Goal: Find specific page/section: Find specific page/section

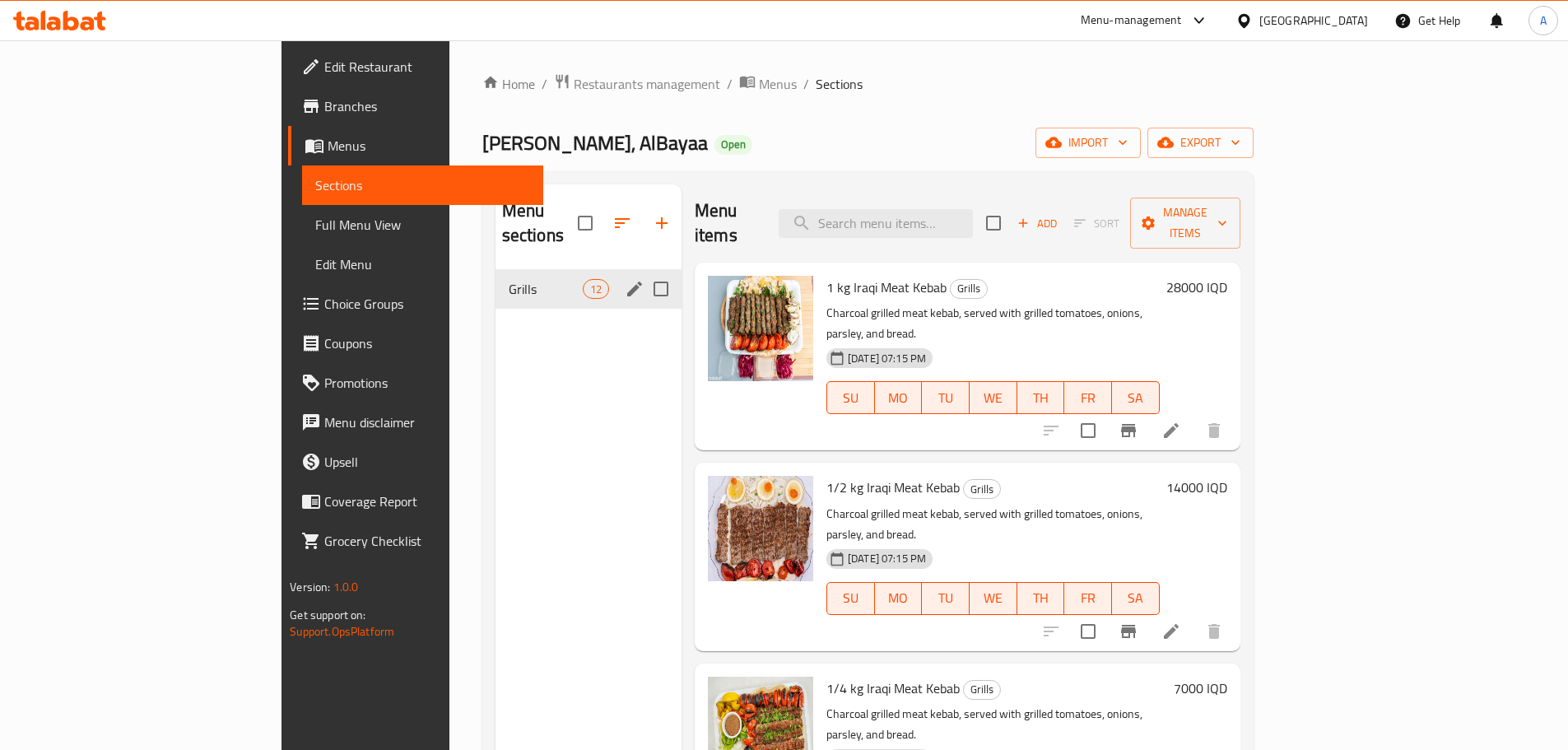
scroll to position [1317, 0]
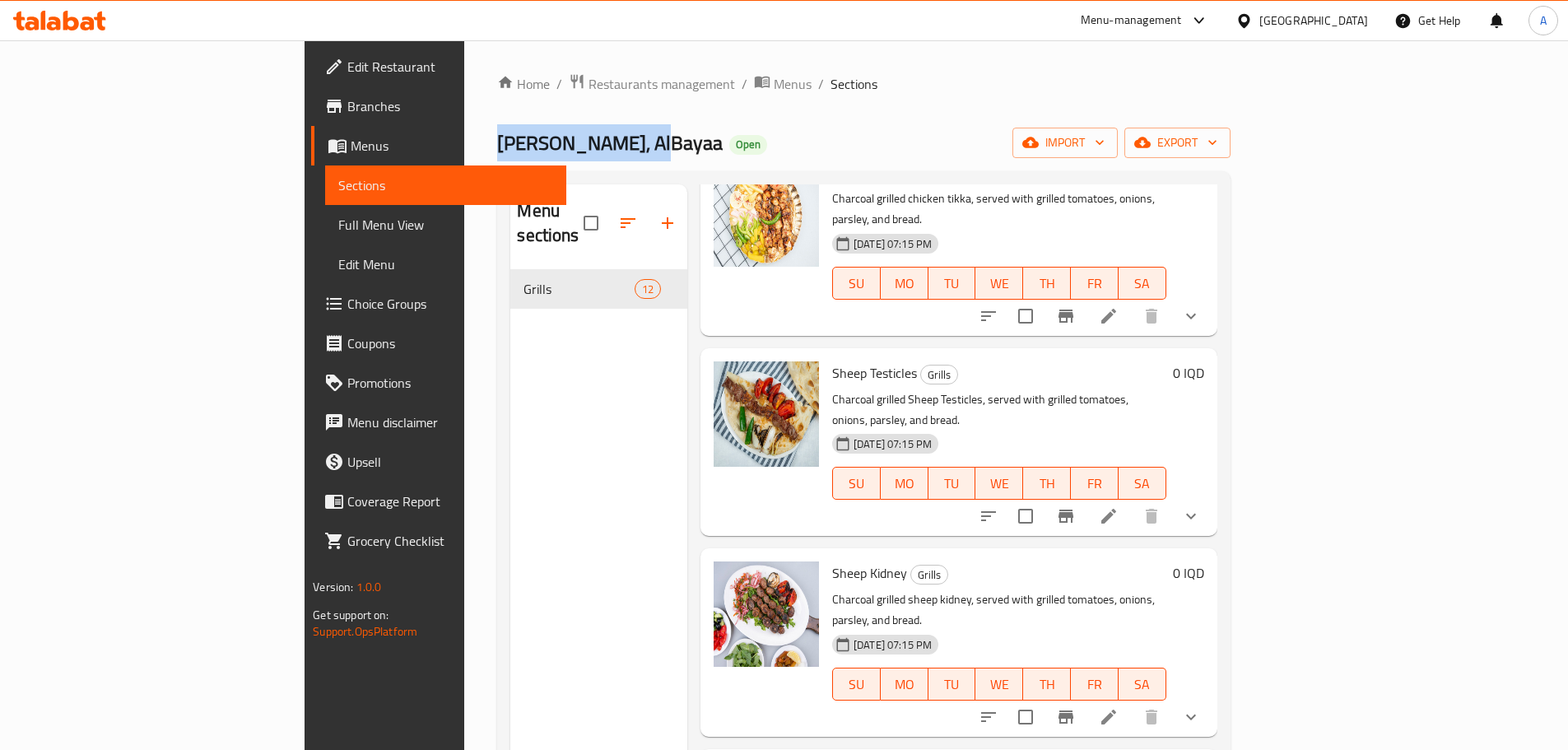
drag, startPoint x: 429, startPoint y: 147, endPoint x: 291, endPoint y: 140, distance: 138.2
click at [464, 140] on div "Home / Restaurants management / Menus / Sections [PERSON_NAME] Grills, AlBayaa …" at bounding box center [863, 510] width 799 height 940
copy span "[PERSON_NAME]"
click at [589, 82] on span "Restaurants management" at bounding box center [662, 83] width 147 height 20
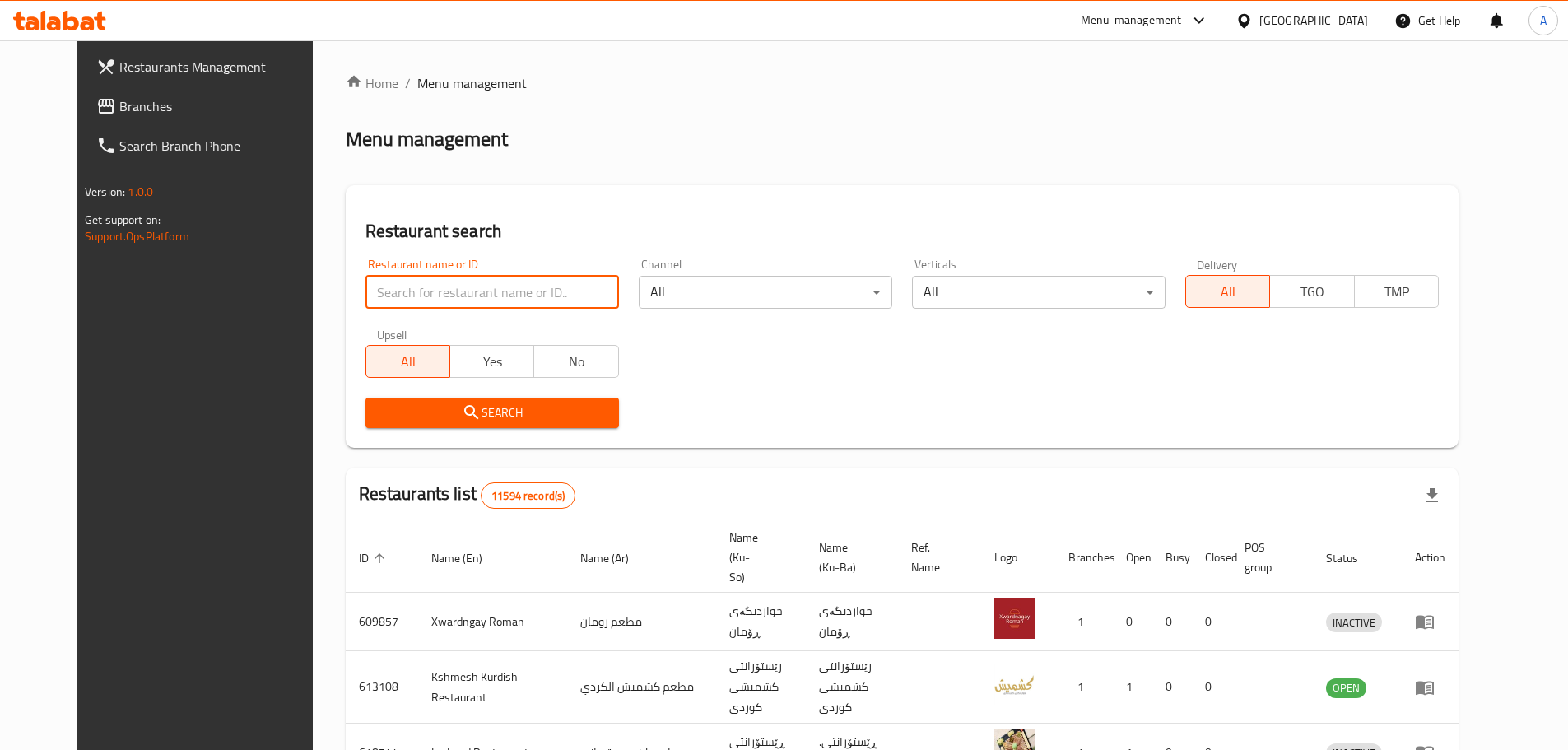
click at [423, 304] on input "search" at bounding box center [491, 292] width 254 height 33
click at [469, 297] on input "search" at bounding box center [491, 292] width 254 height 33
paste input "[PERSON_NAME]"
type input "[PERSON_NAME]"
click button "Search" at bounding box center [491, 413] width 254 height 31
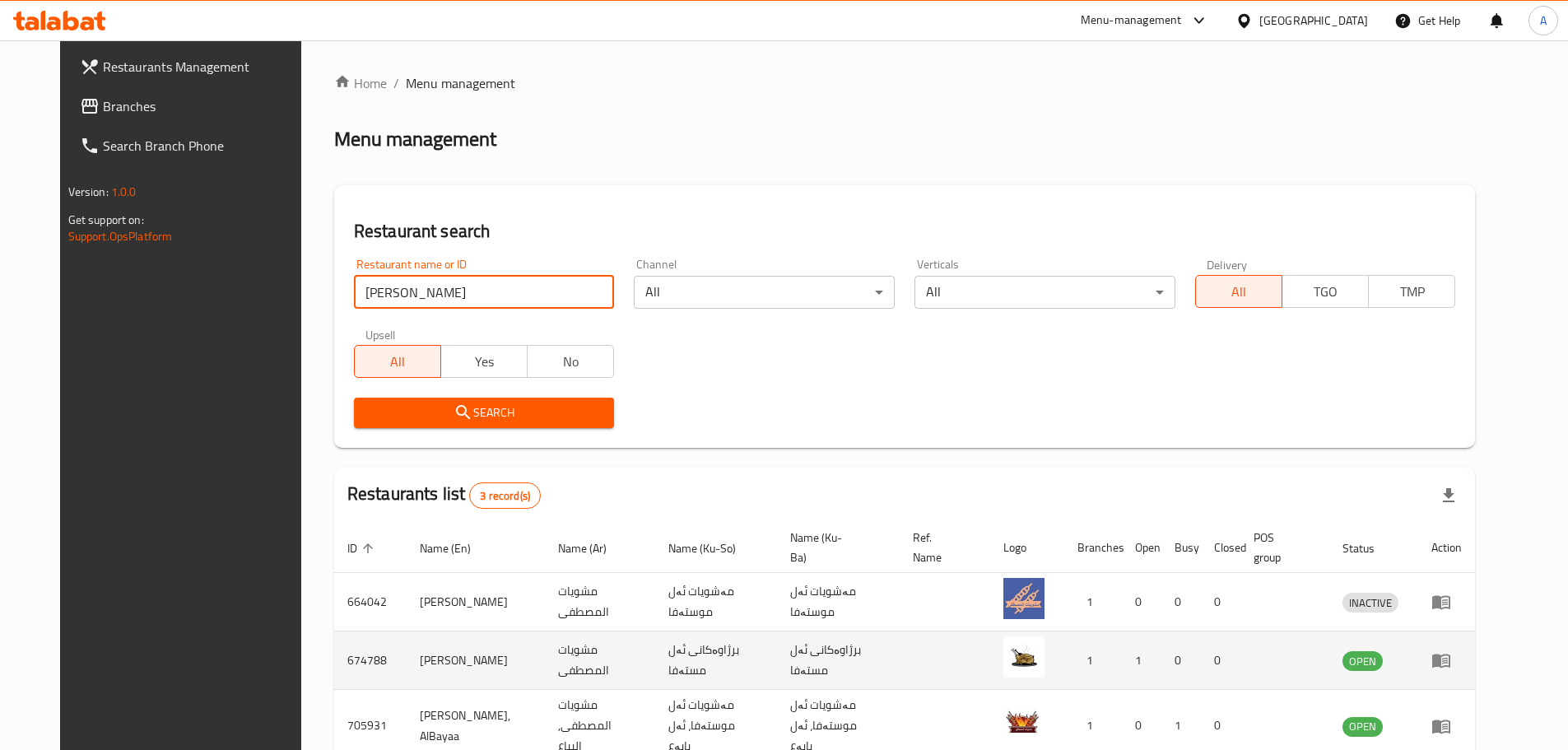
scroll to position [82, 0]
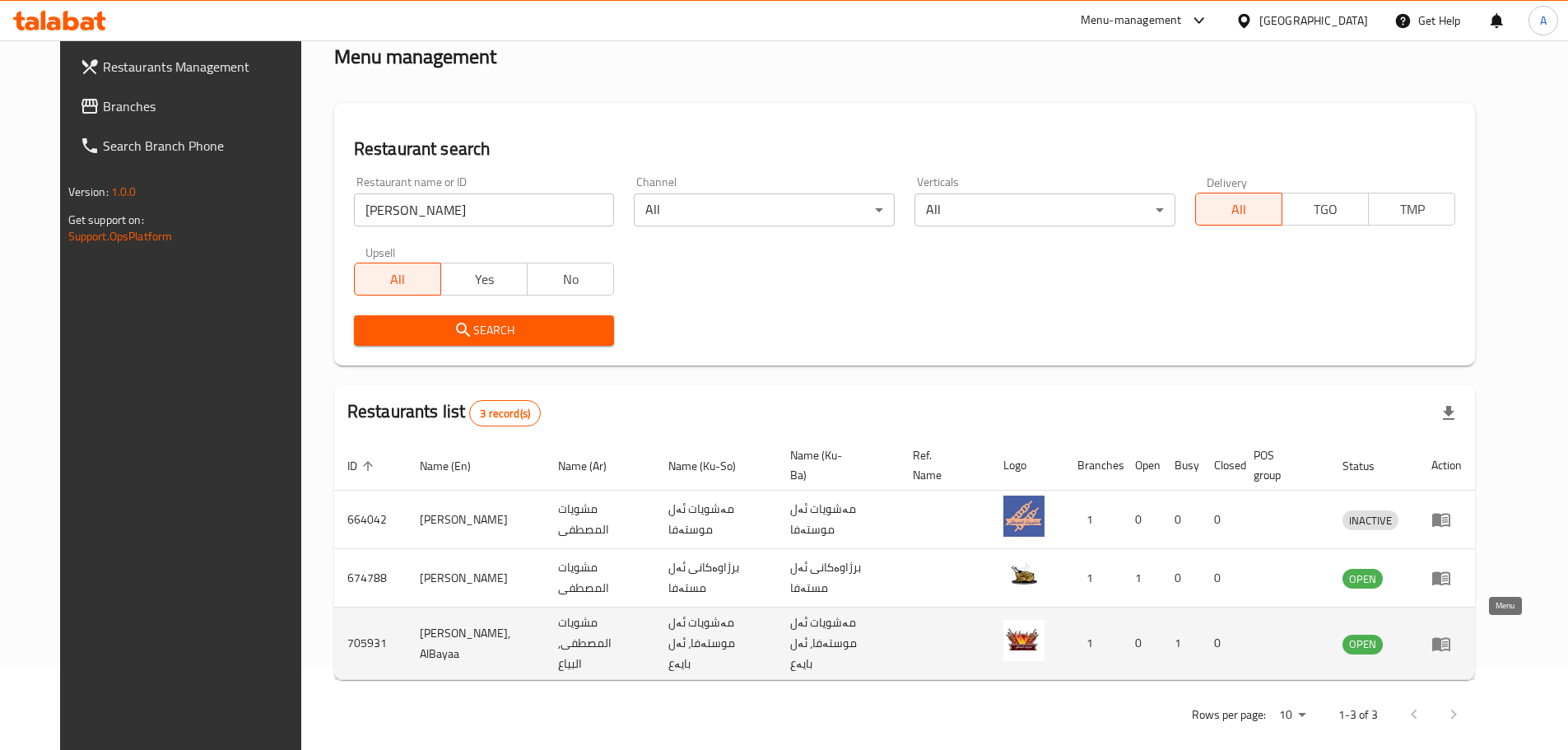
click at [1448, 641] on icon "enhanced table" at bounding box center [1445, 644] width 6 height 7
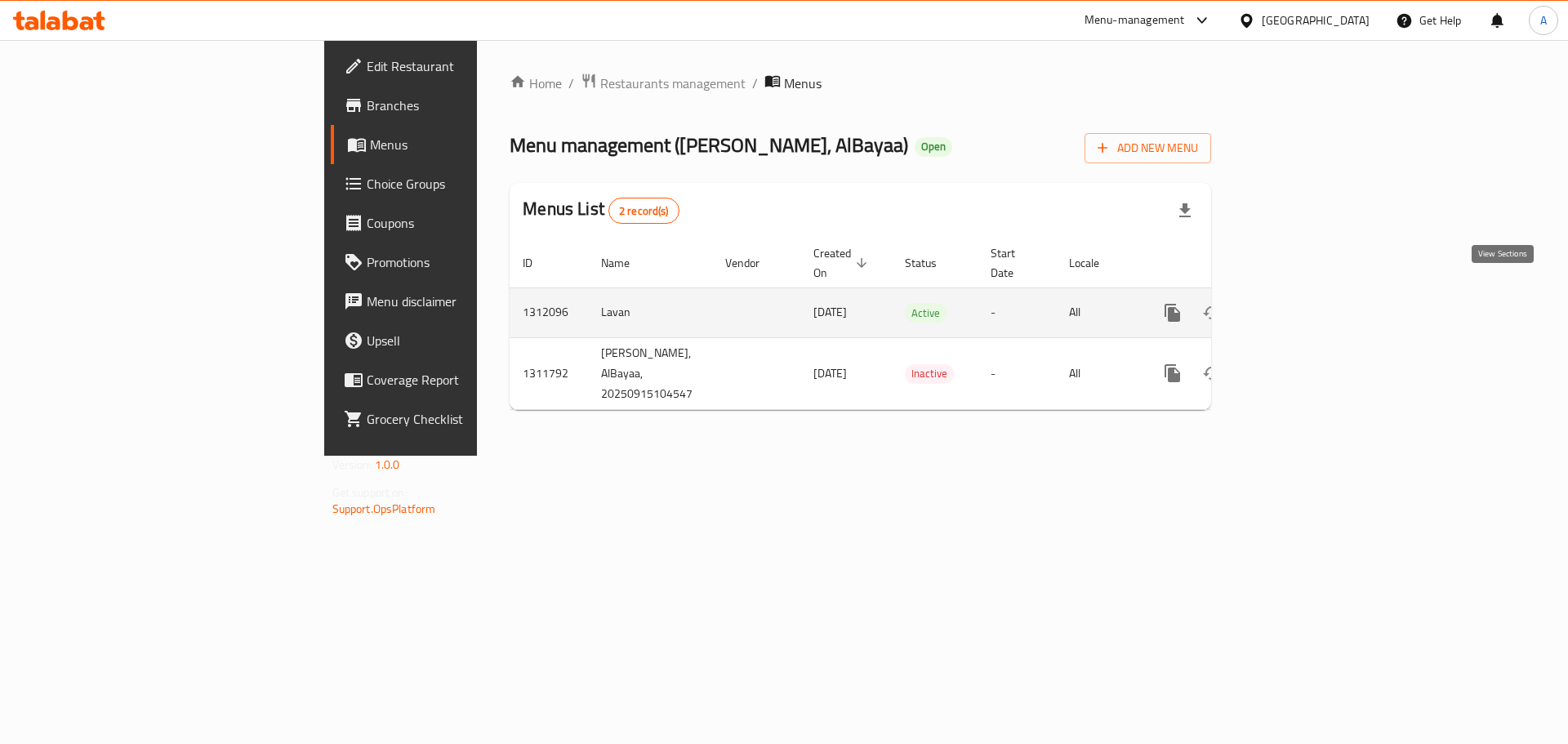
click at [1300, 303] on icon "enhanced table" at bounding box center [1289, 312] width 19 height 20
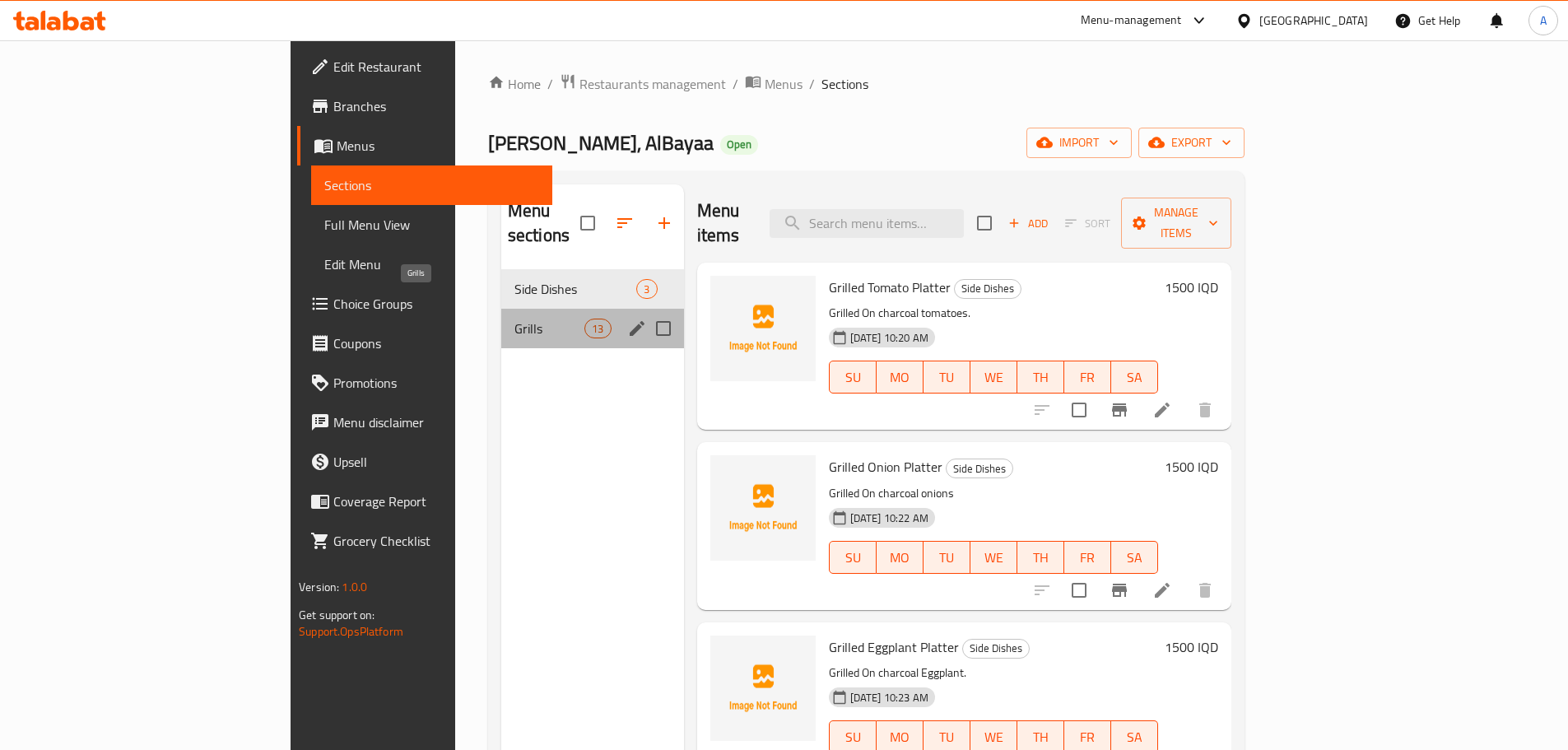
click at [515, 318] on span "Grills" at bounding box center [550, 328] width 70 height 20
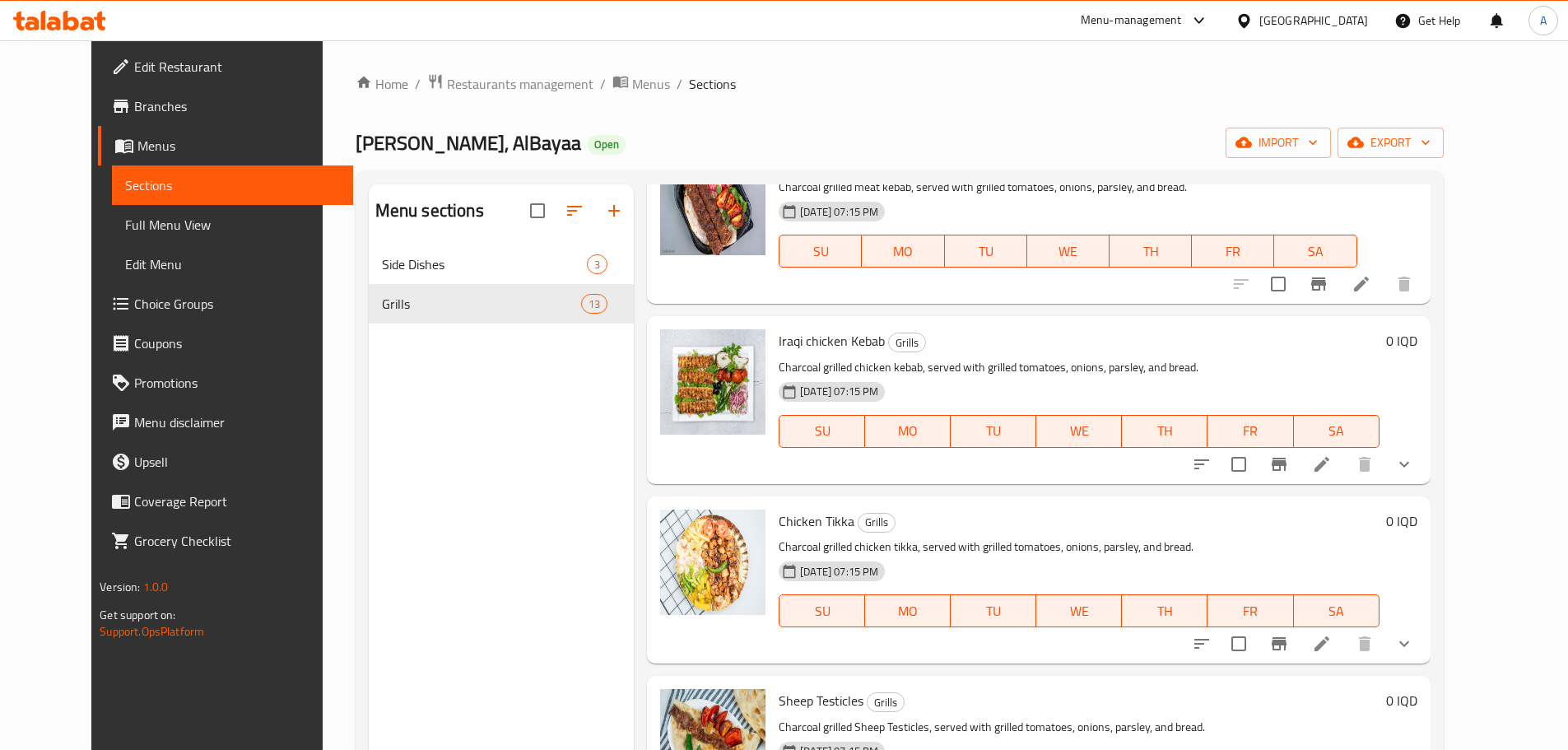
scroll to position [823, 0]
click at [672, 400] on img at bounding box center [712, 379] width 106 height 106
click at [696, 401] on img at bounding box center [712, 379] width 106 height 106
click at [1410, 463] on icon "show more" at bounding box center [1404, 462] width 10 height 6
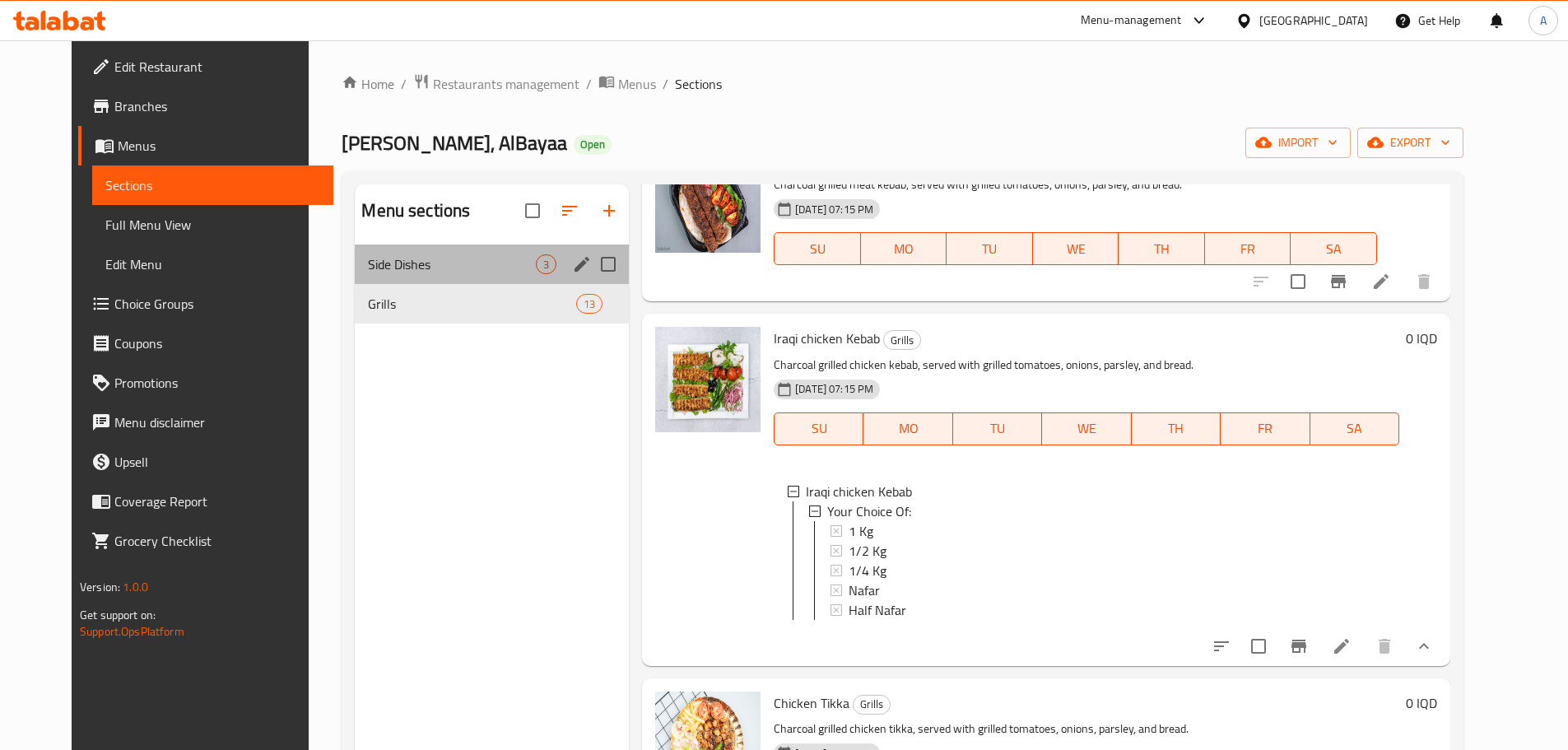
click at [437, 276] on div "Side Dishes 3" at bounding box center [491, 264] width 274 height 39
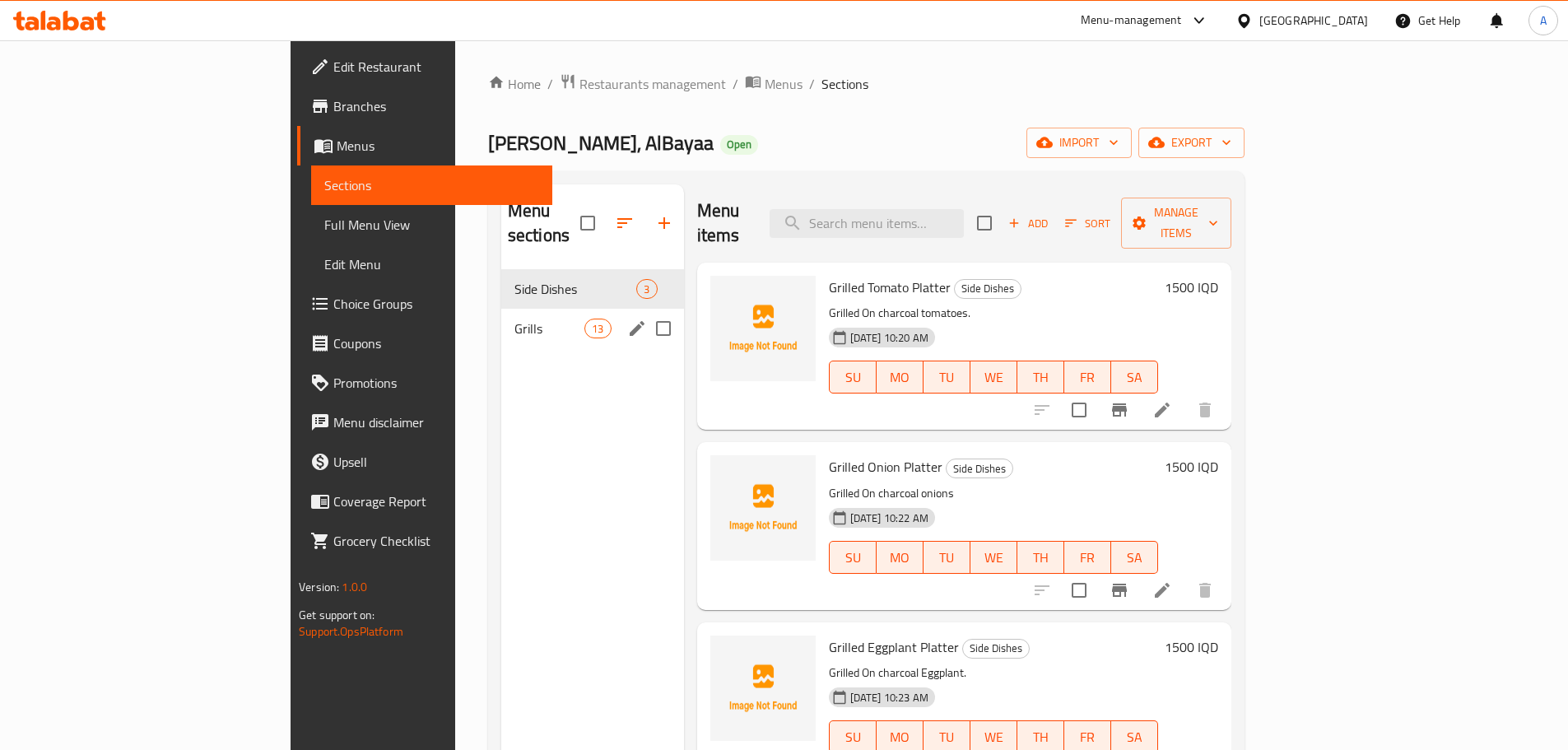
click at [515, 318] on span "Grills" at bounding box center [550, 328] width 70 height 20
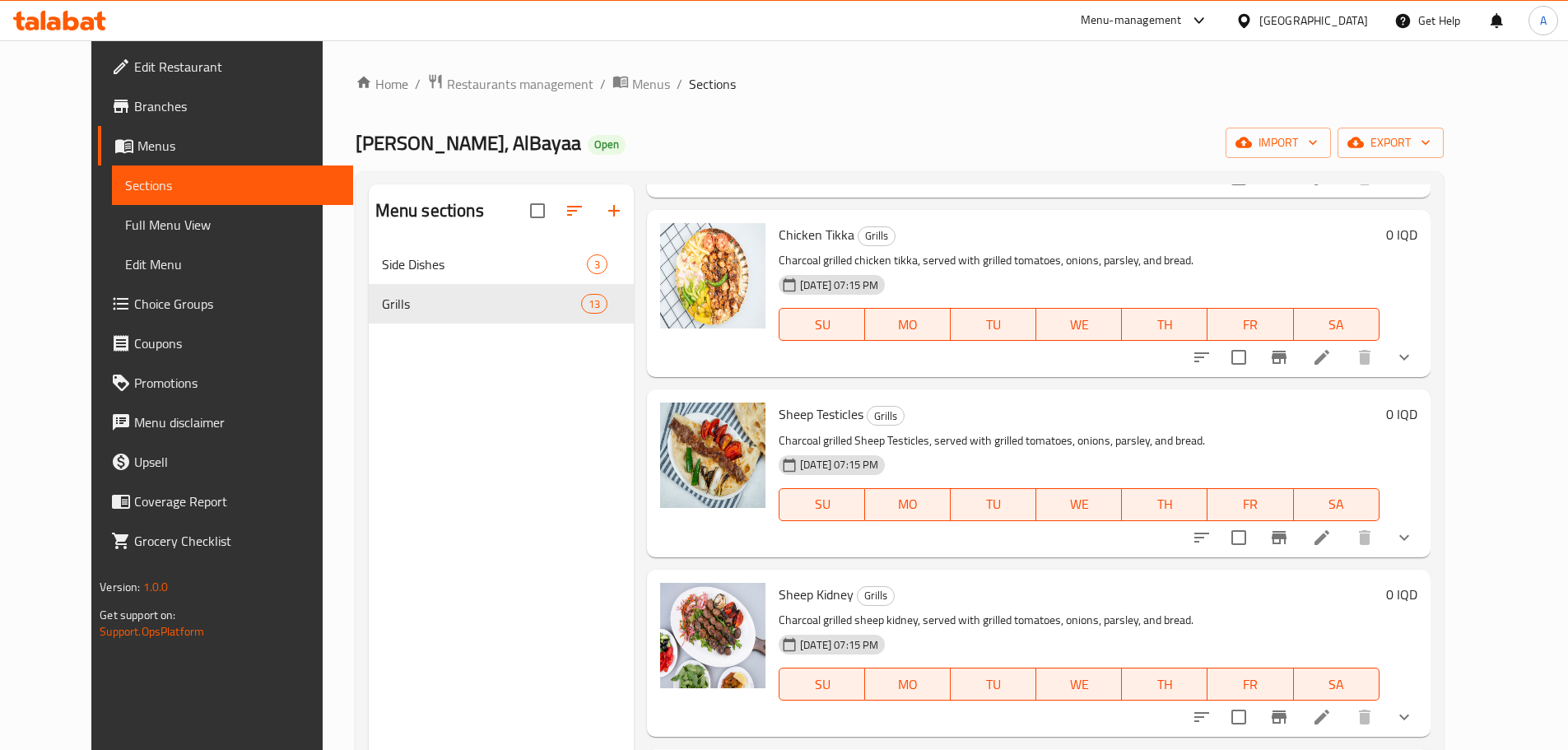
scroll to position [1070, 0]
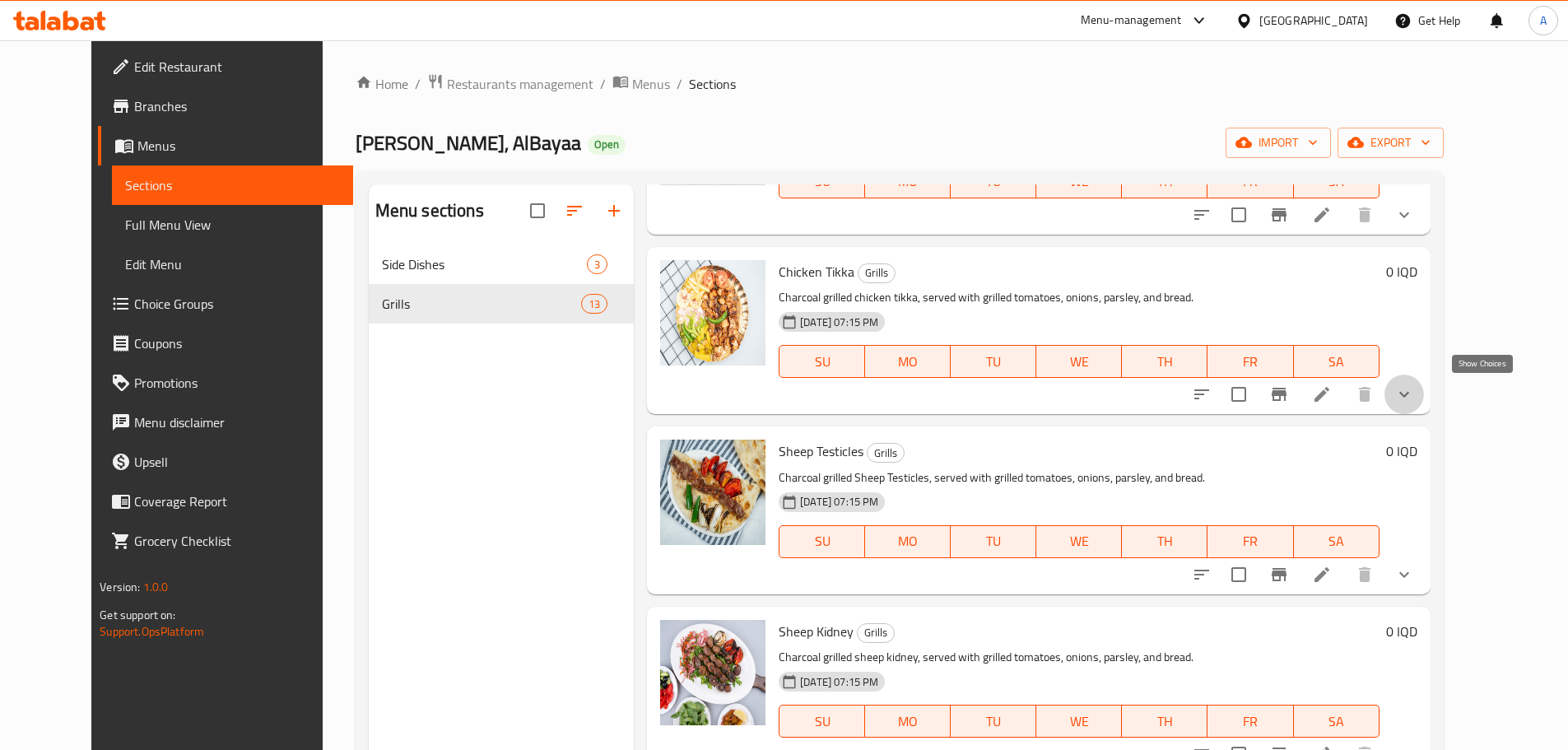
click at [1414, 392] on icon "show more" at bounding box center [1404, 394] width 20 height 20
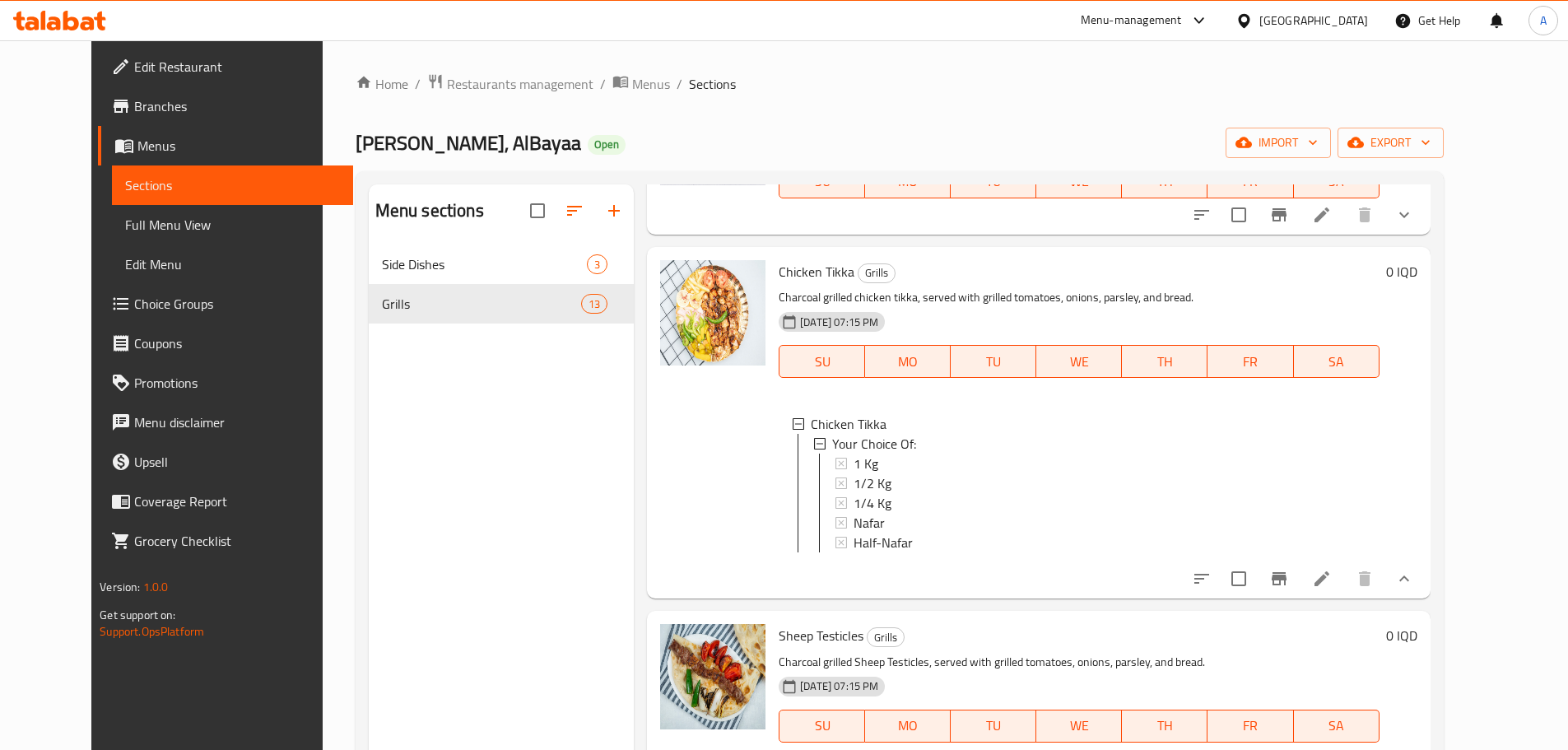
click at [495, 493] on div "Menu sections Side Dishes 3 Grills 13" at bounding box center [501, 559] width 265 height 750
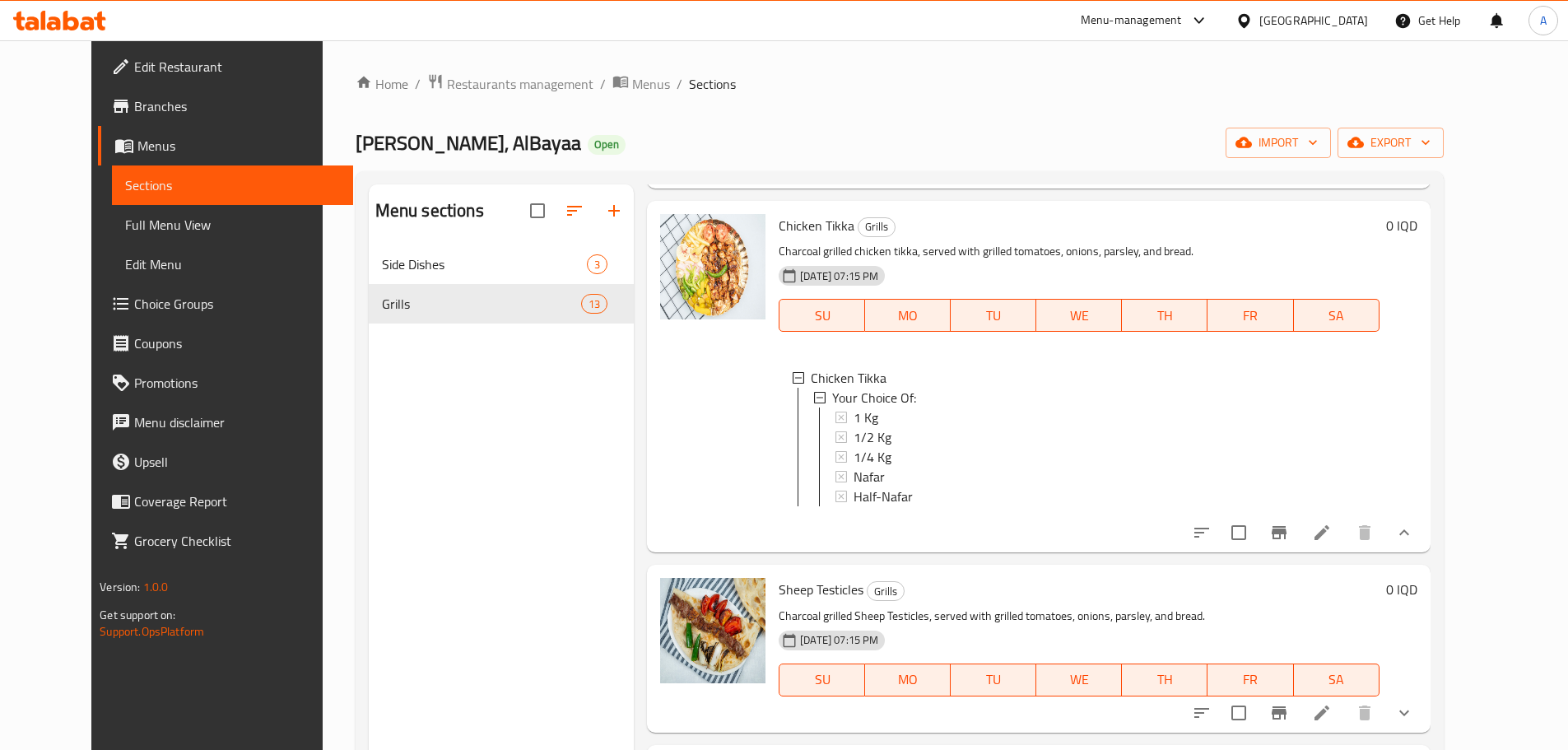
scroll to position [1153, 0]
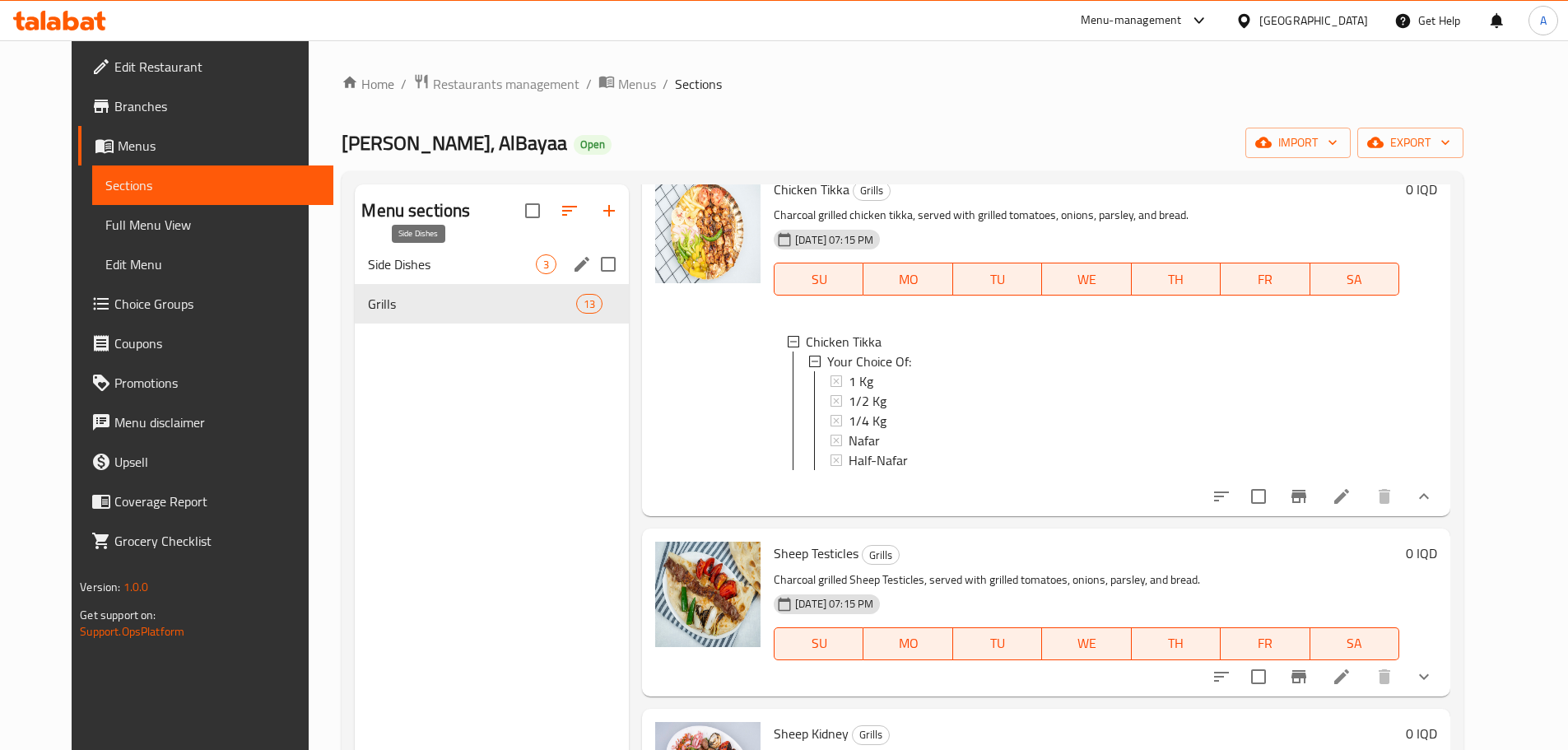
click at [415, 271] on span "Side Dishes" at bounding box center [451, 264] width 168 height 20
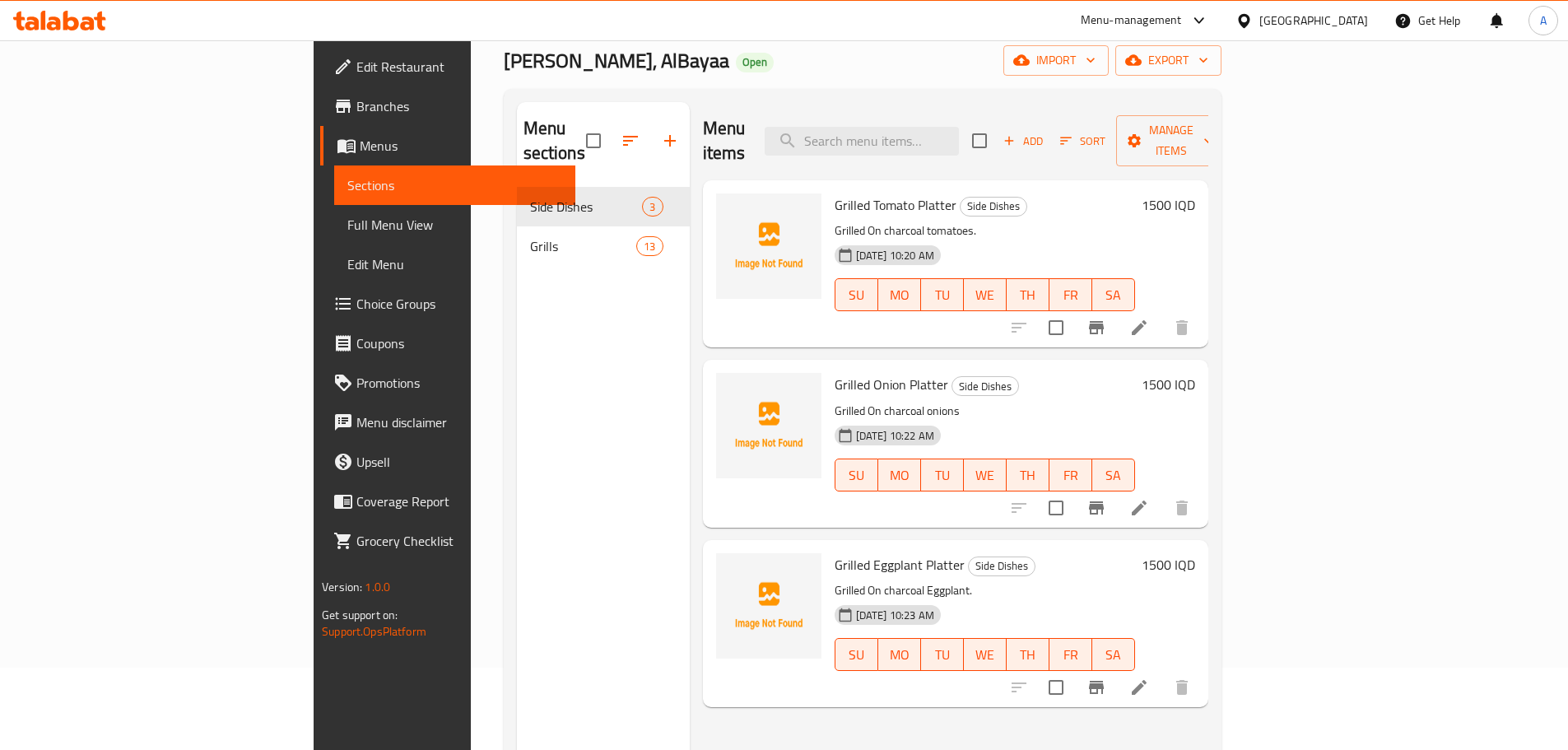
scroll to position [165, 0]
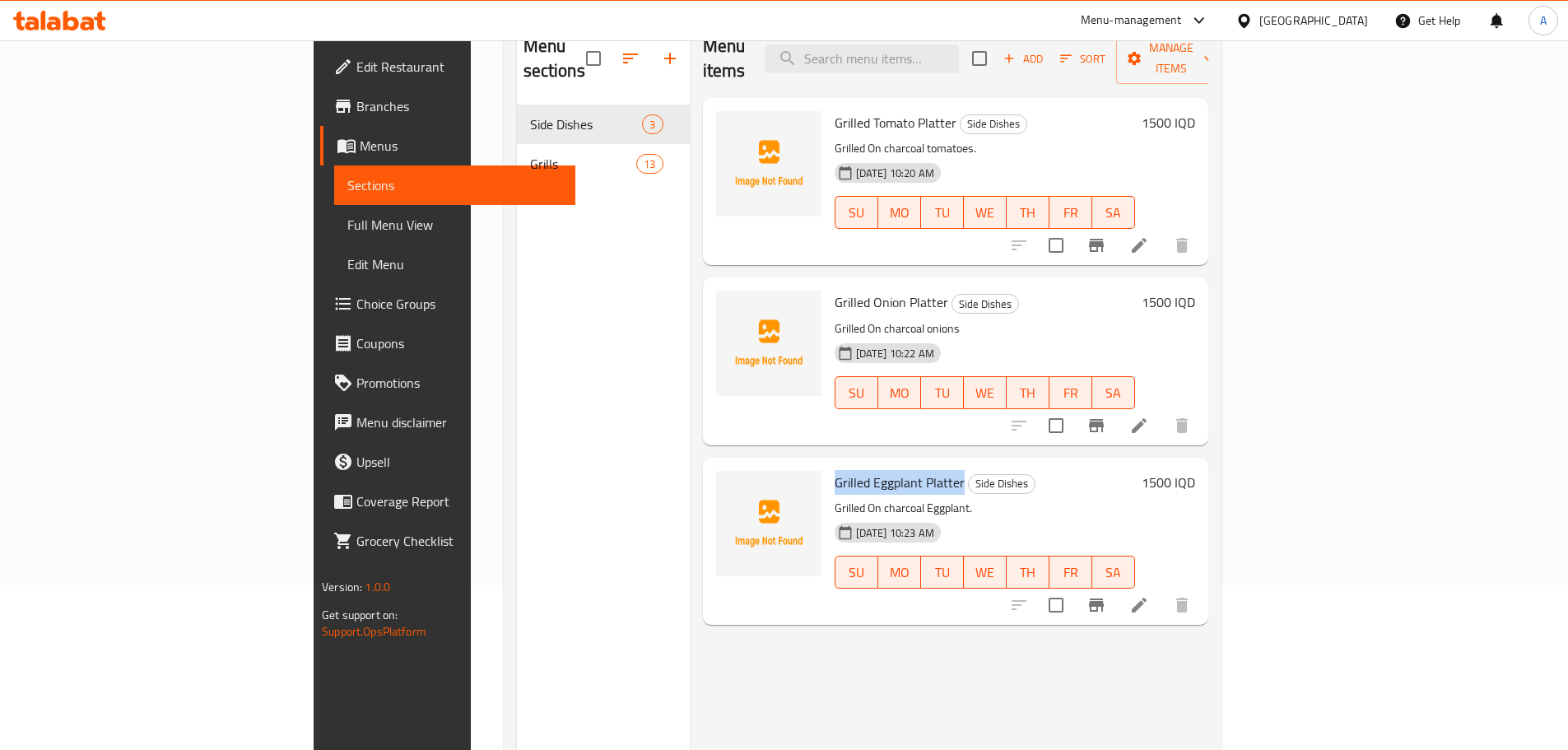
drag, startPoint x: 885, startPoint y: 457, endPoint x: 758, endPoint y: 460, distance: 127.0
click at [835, 471] on h6 "Grilled Eggplant Platter Side Dishes" at bounding box center [985, 482] width 300 height 23
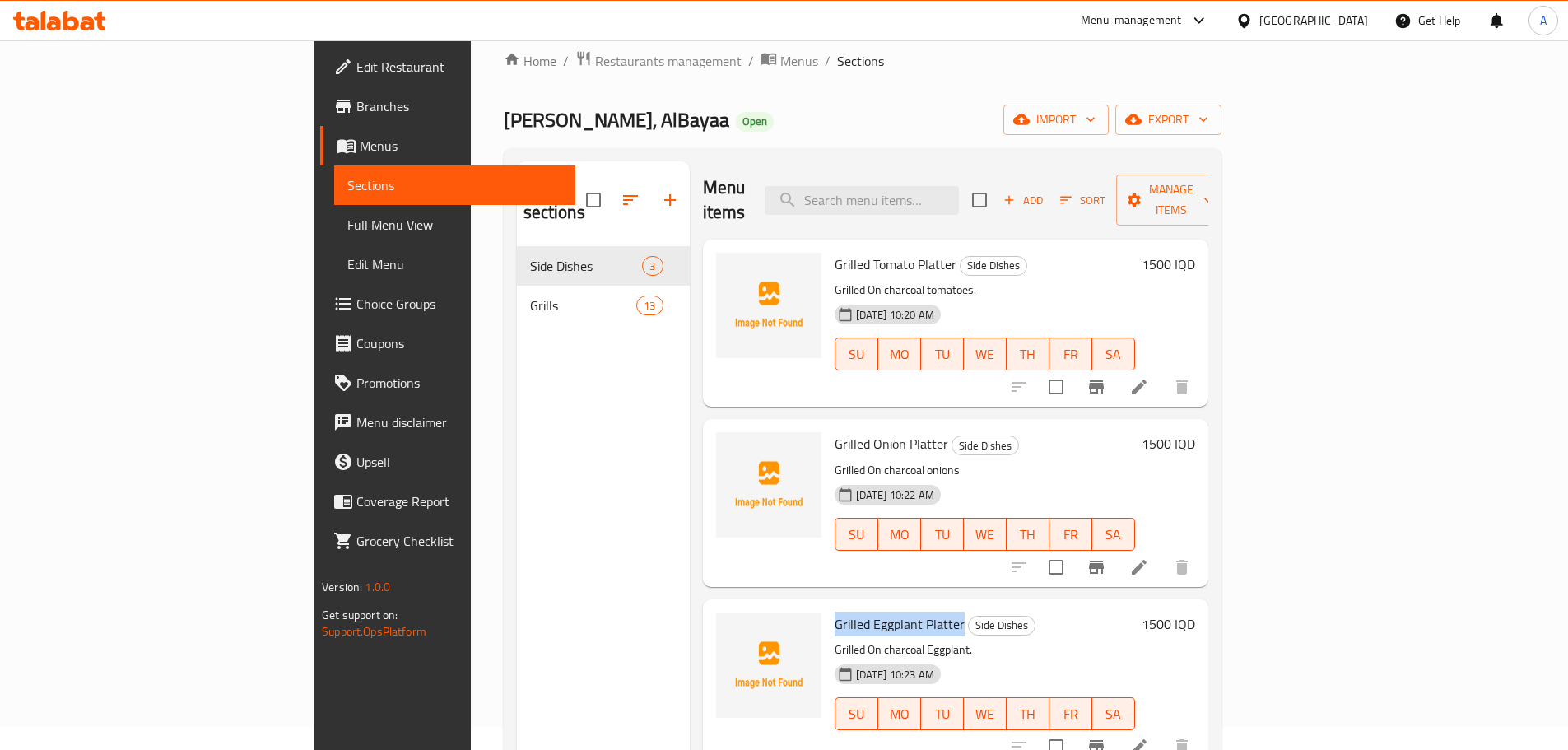
scroll to position [0, 0]
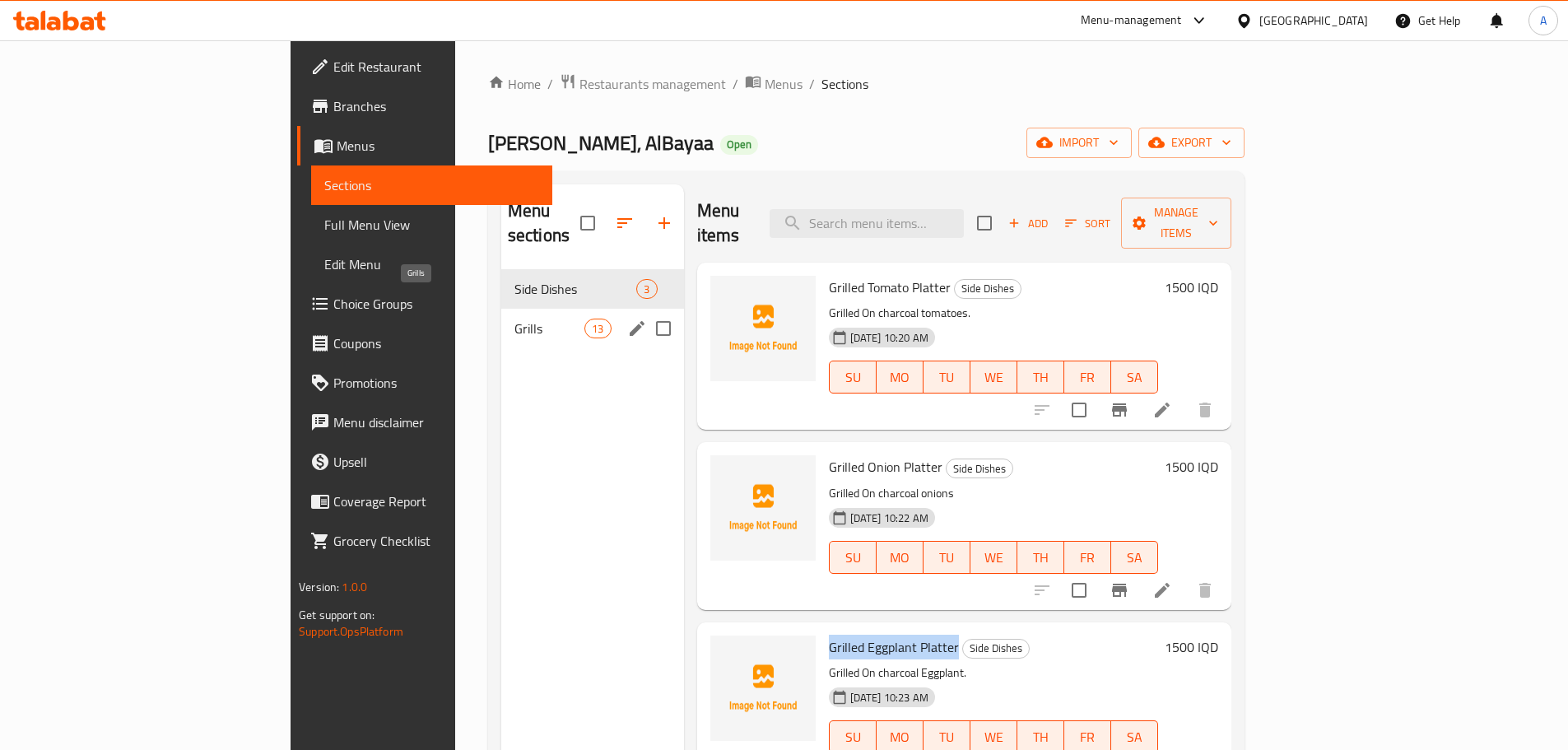
click at [515, 318] on span "Grills" at bounding box center [550, 328] width 70 height 20
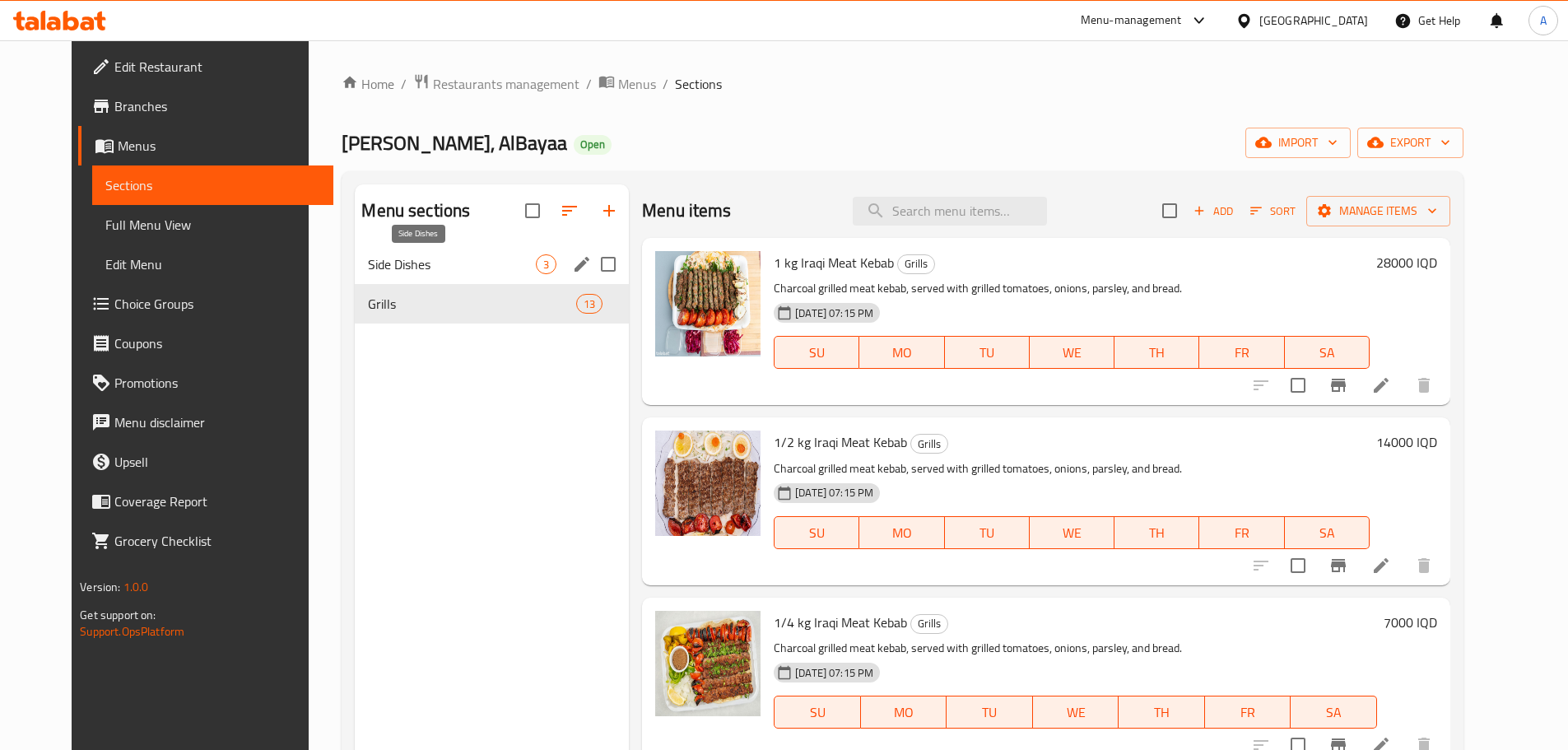
click at [486, 269] on span "Side Dishes" at bounding box center [451, 264] width 168 height 20
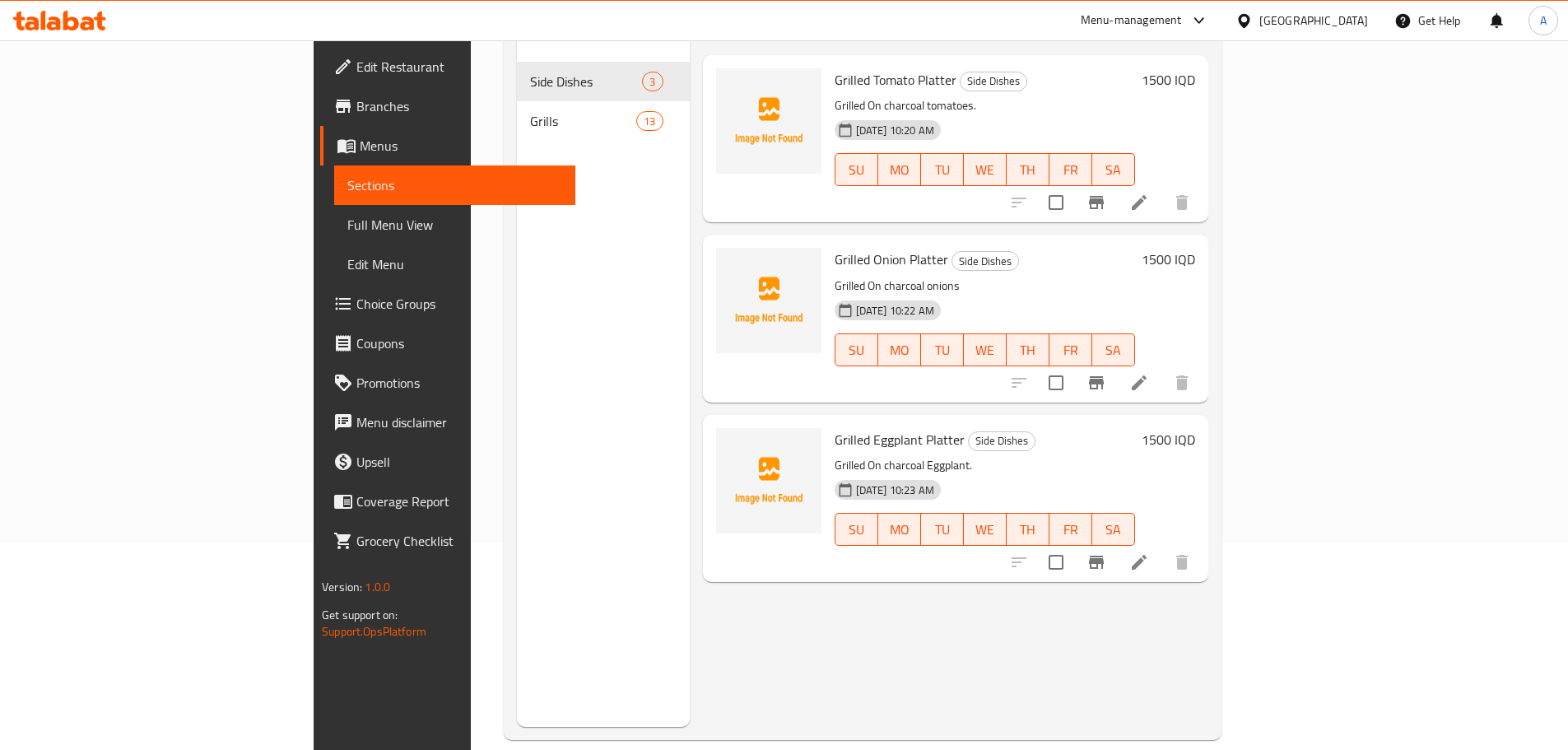
scroll to position [230, 0]
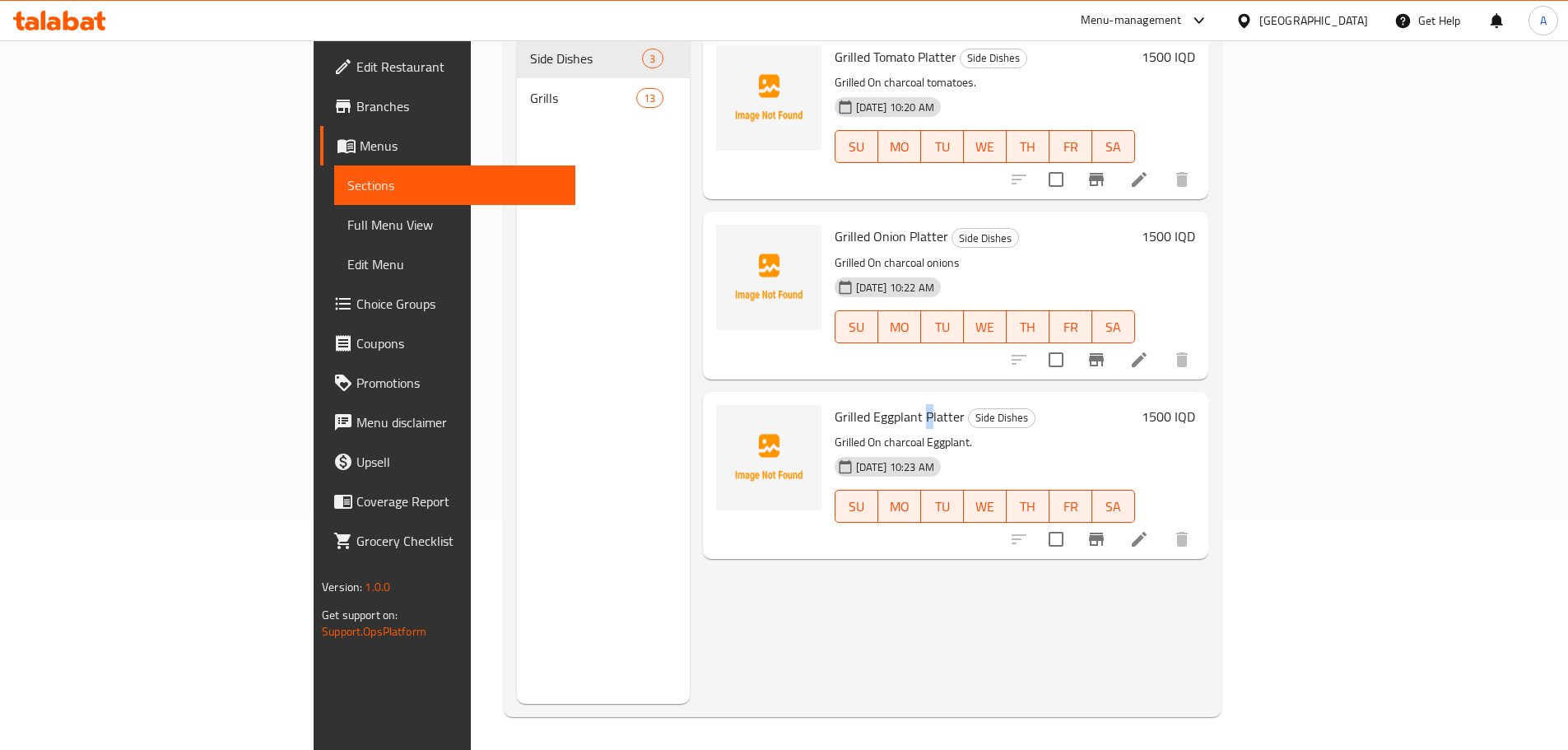
click at [850, 404] on span "Grilled Eggplant Platter" at bounding box center [900, 417] width 130 height 24
click at [849, 404] on span "Grilled Eggplant Platter" at bounding box center [900, 417] width 130 height 24
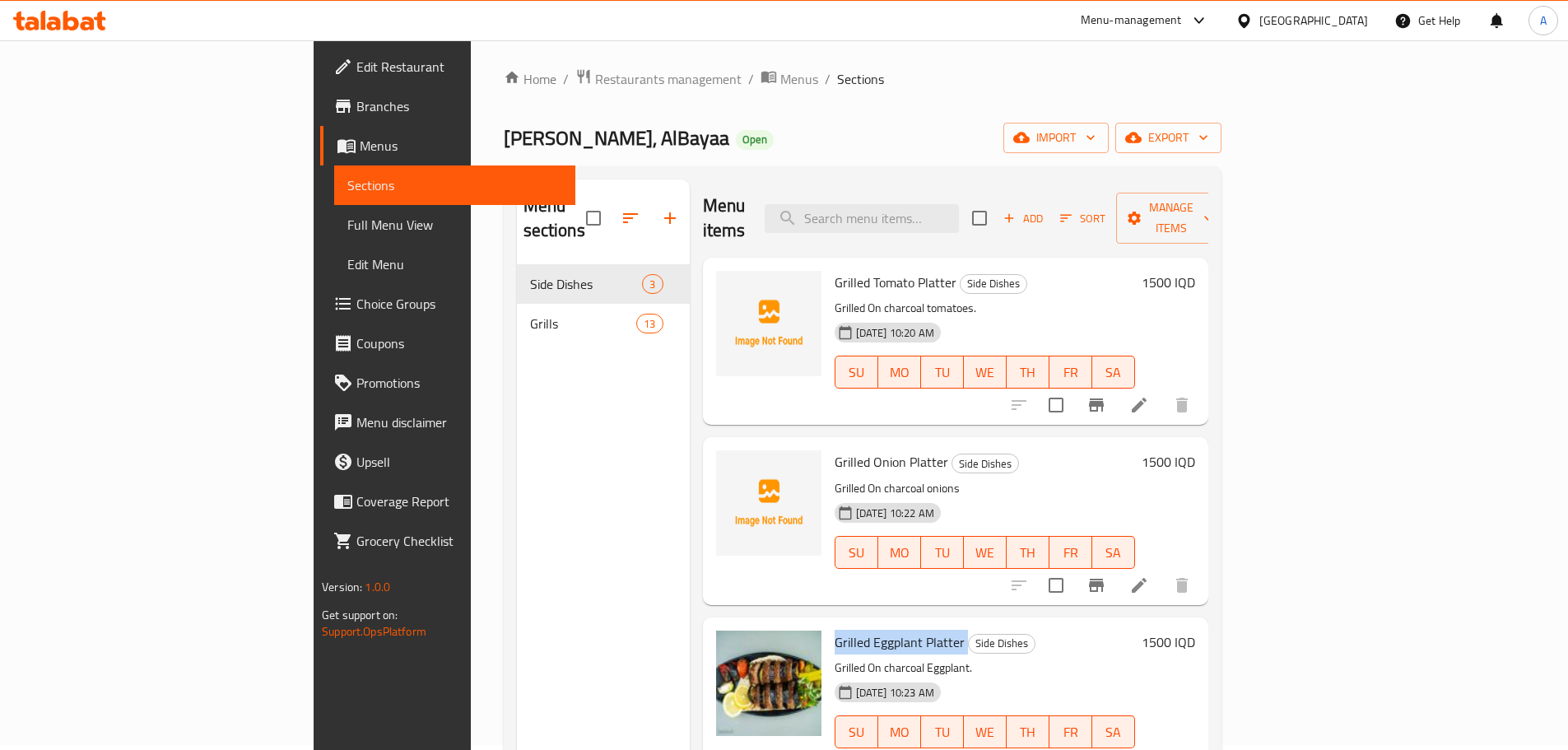
scroll to position [0, 0]
